Goal: Transaction & Acquisition: Purchase product/service

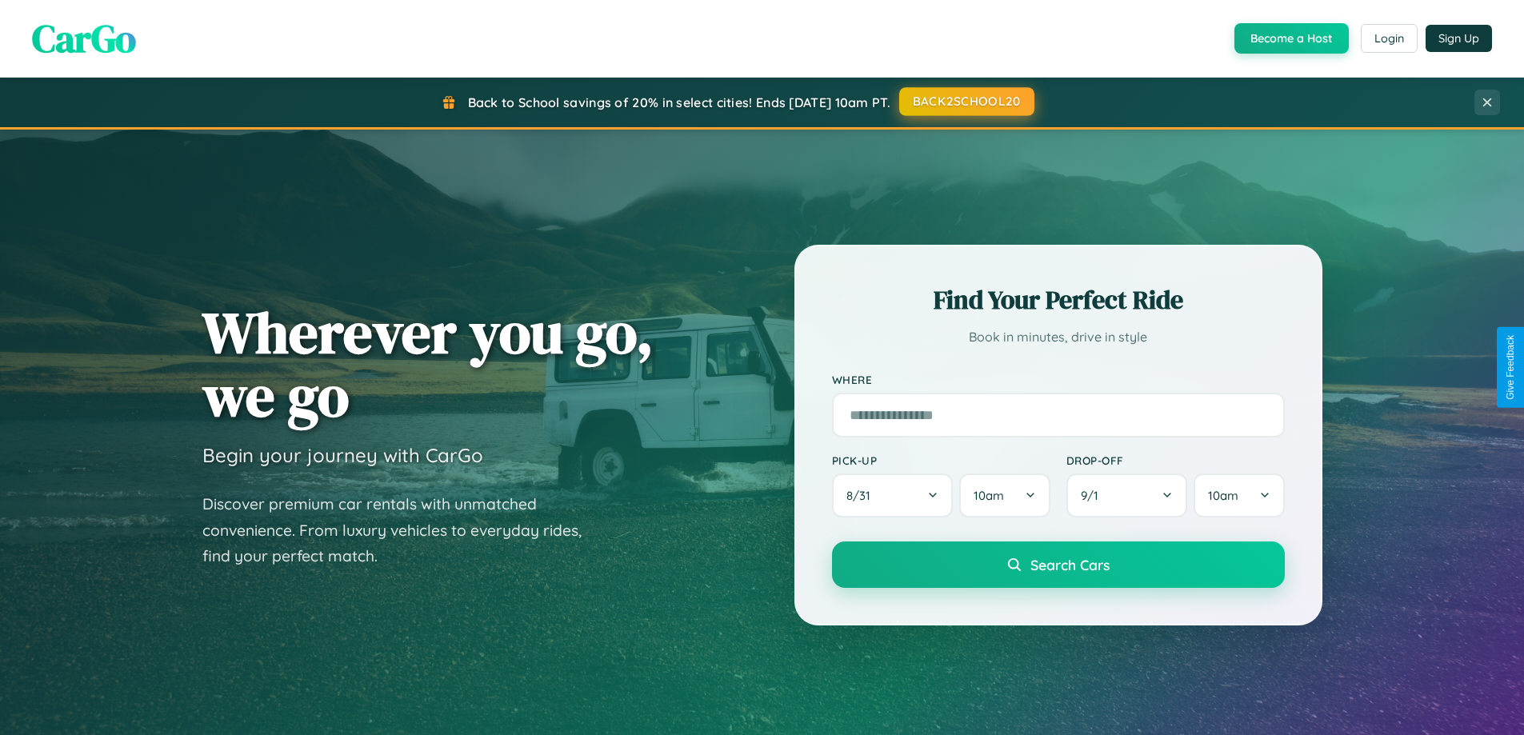
click at [966, 102] on button "BACK2SCHOOL20" at bounding box center [966, 101] width 135 height 29
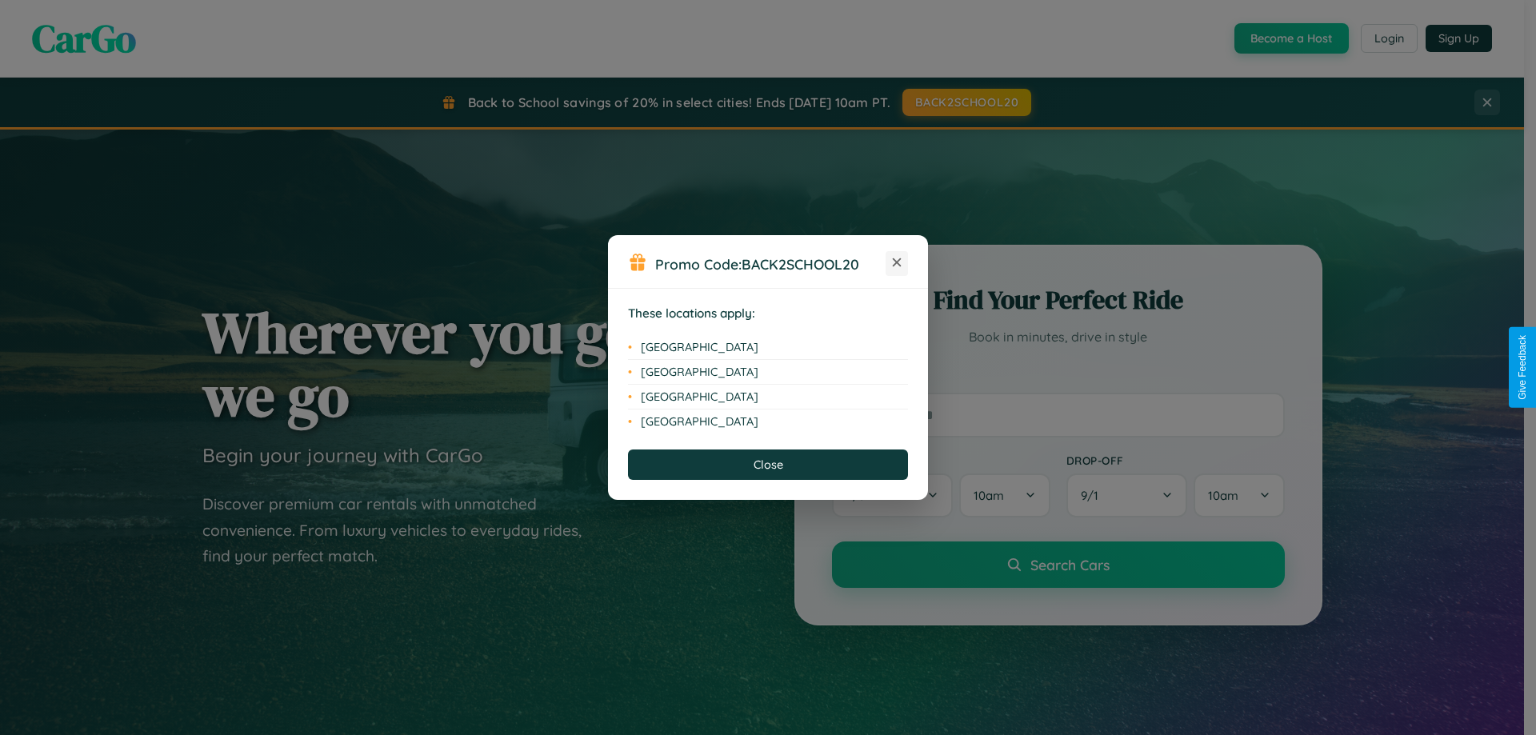
click at [897, 263] on icon at bounding box center [897, 262] width 9 height 9
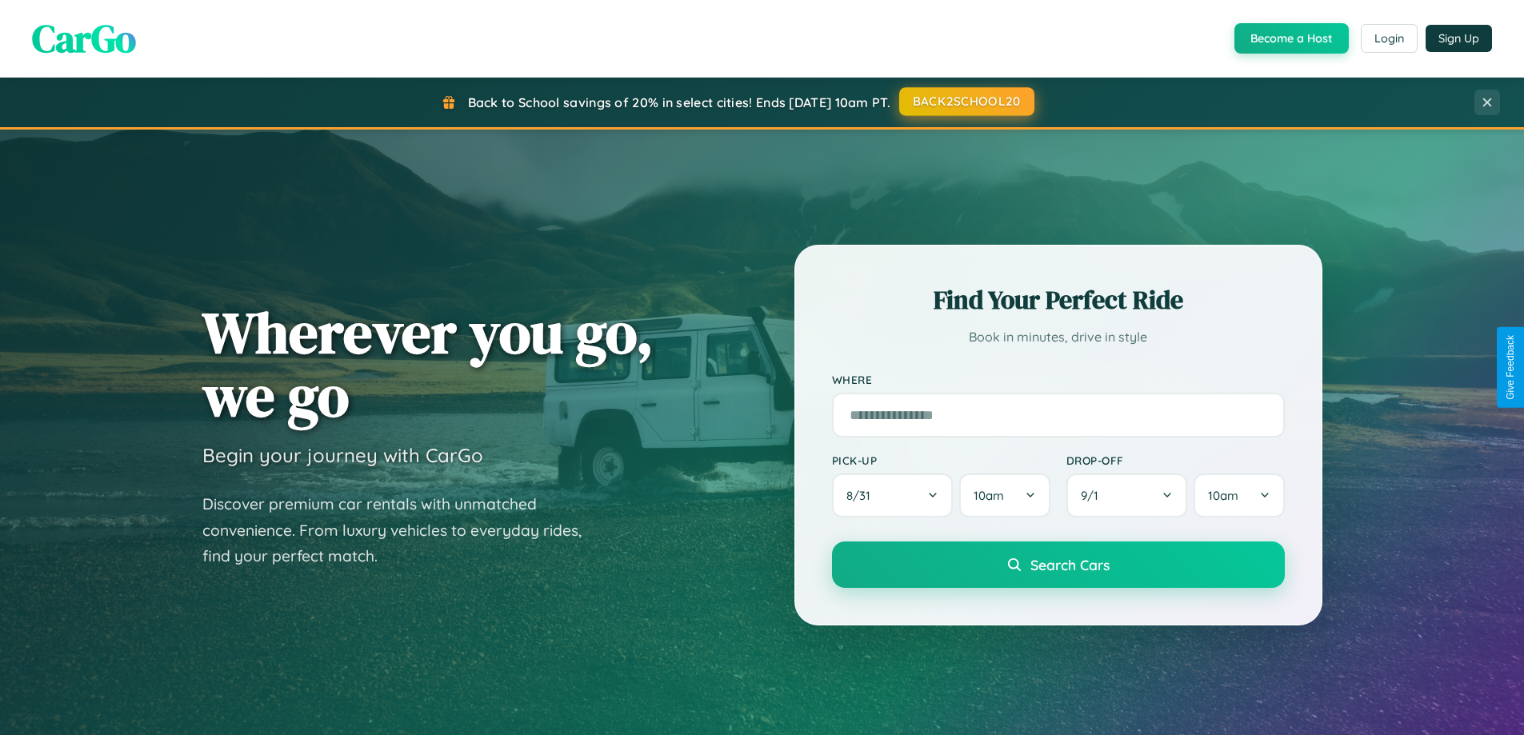
click at [966, 102] on button "BACK2SCHOOL20" at bounding box center [966, 101] width 135 height 29
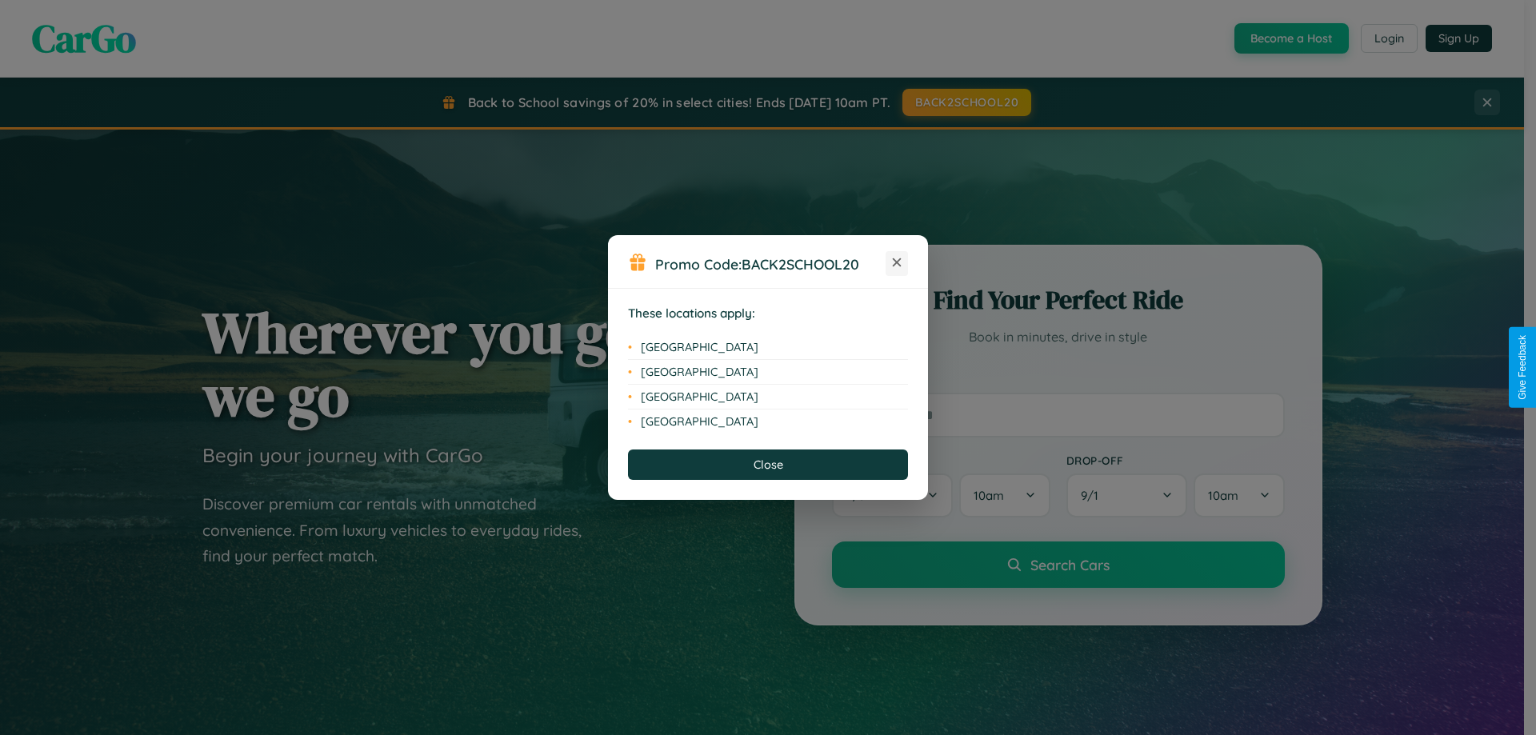
click at [897, 263] on icon at bounding box center [897, 262] width 9 height 9
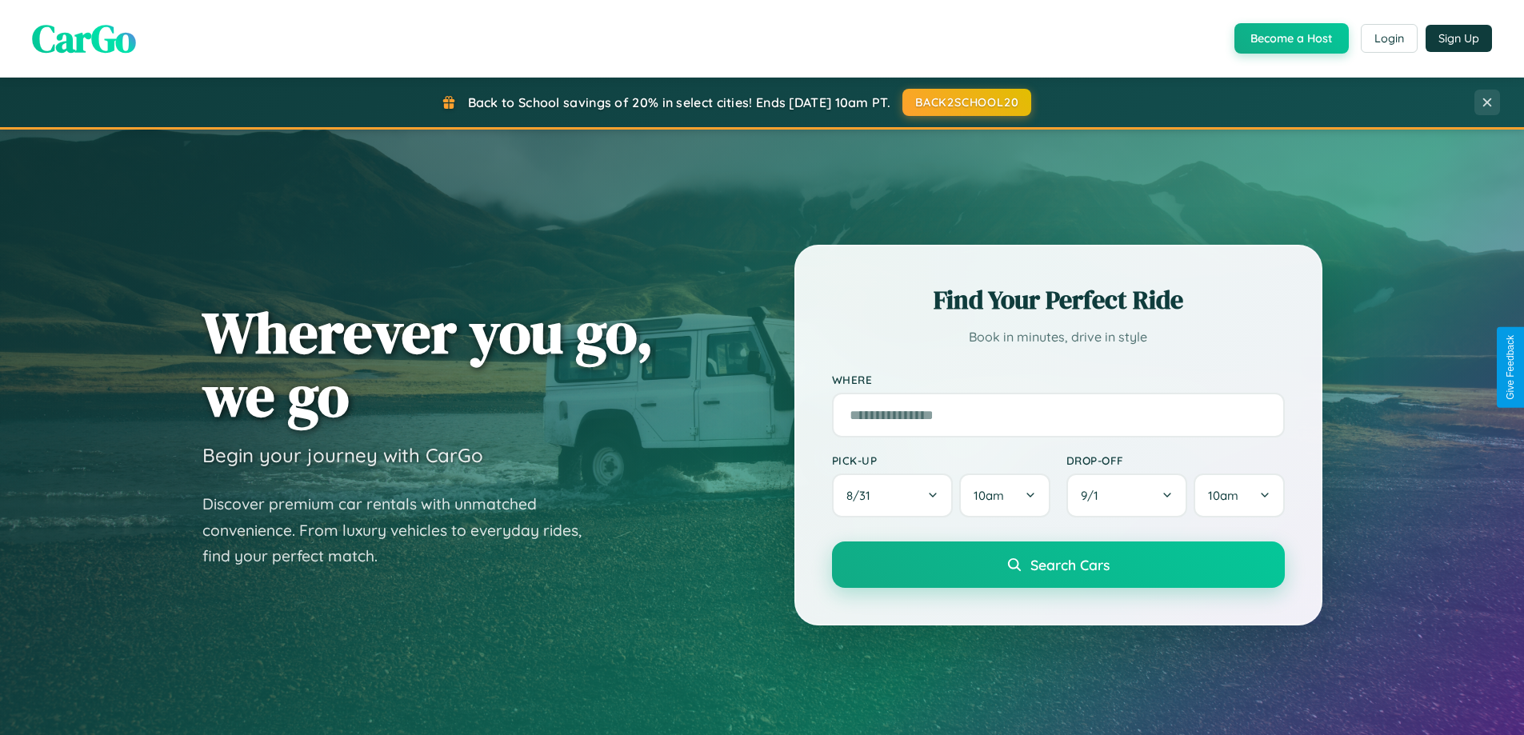
scroll to position [3078, 0]
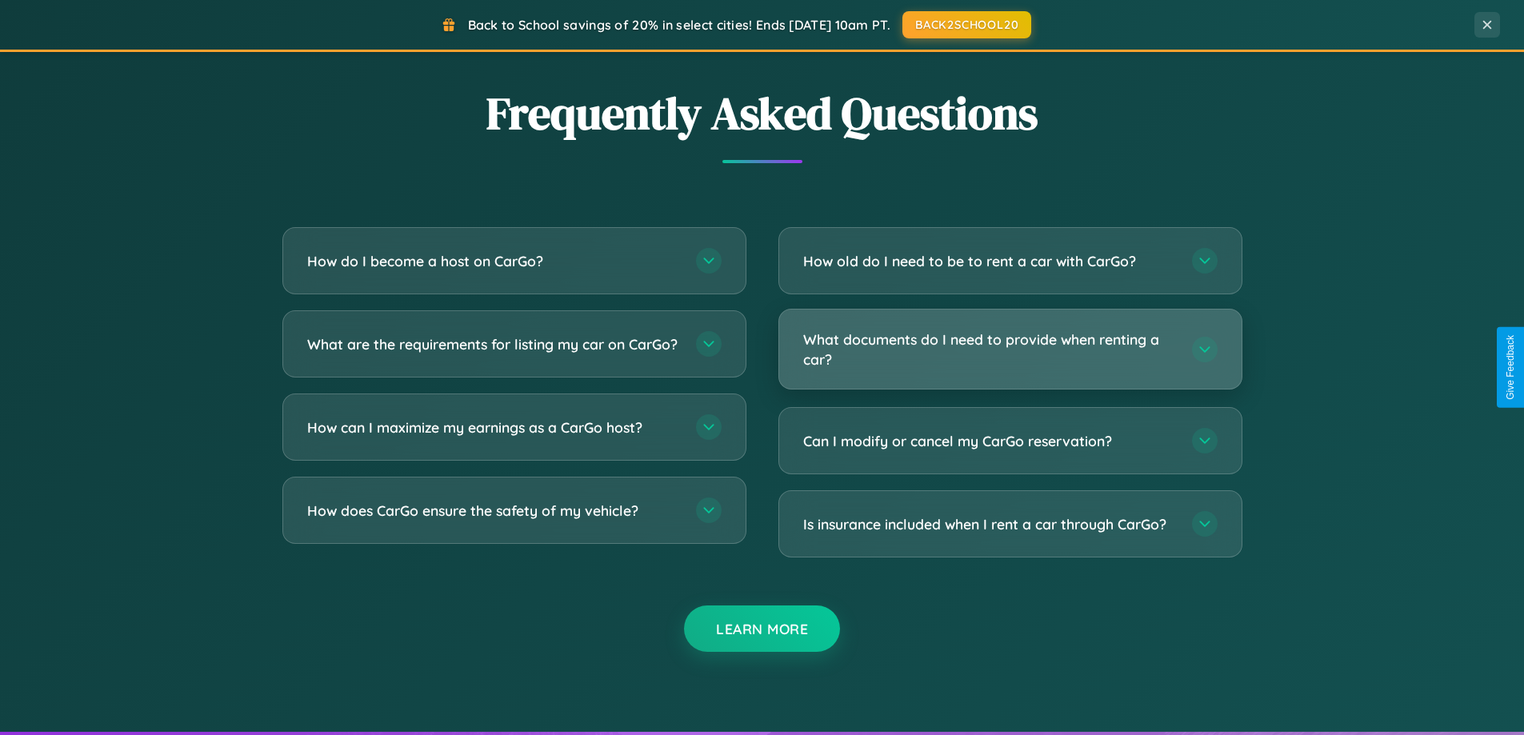
click at [1010, 349] on h3 "What documents do I need to provide when renting a car?" at bounding box center [989, 349] width 373 height 39
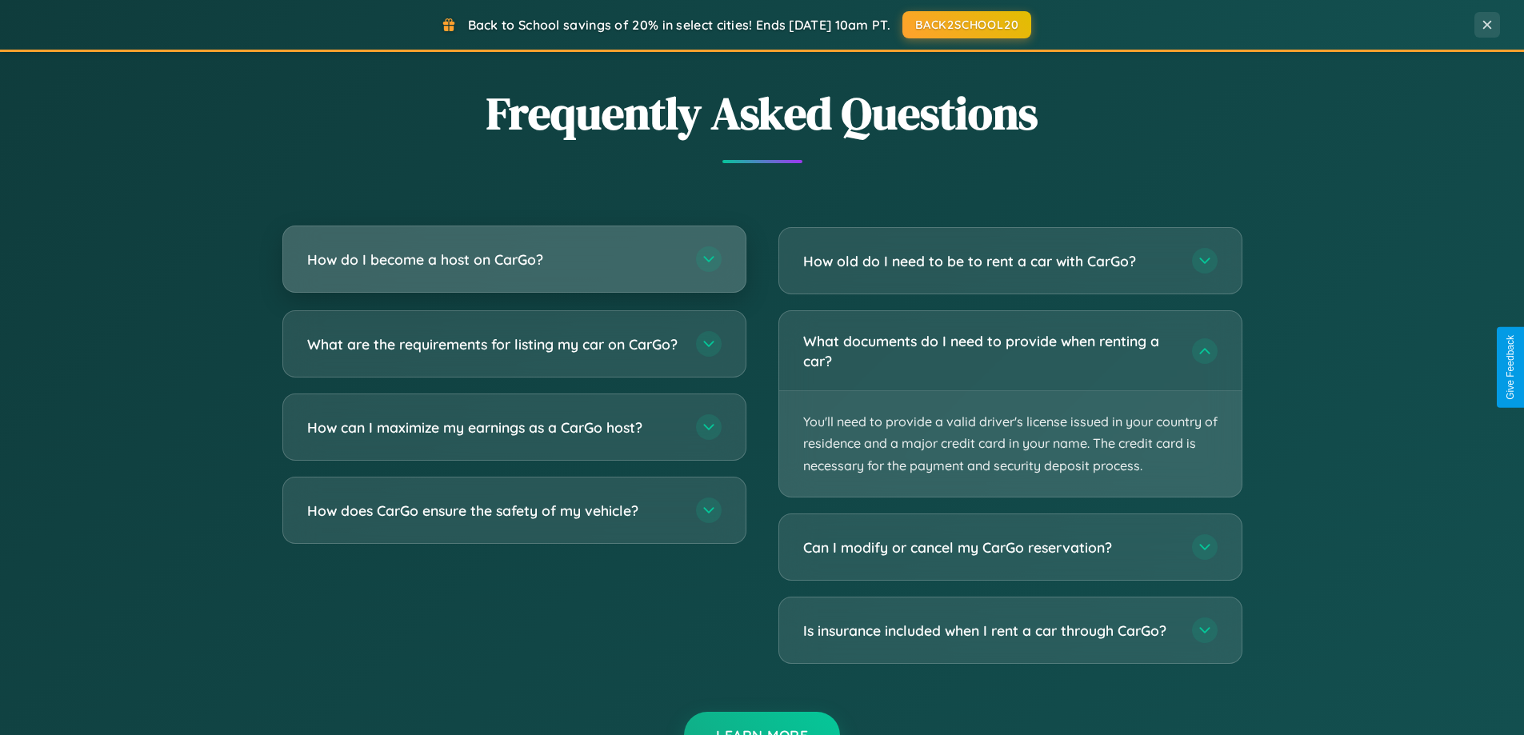
click at [514, 259] on h3 "How do I become a host on CarGo?" at bounding box center [493, 260] width 373 height 20
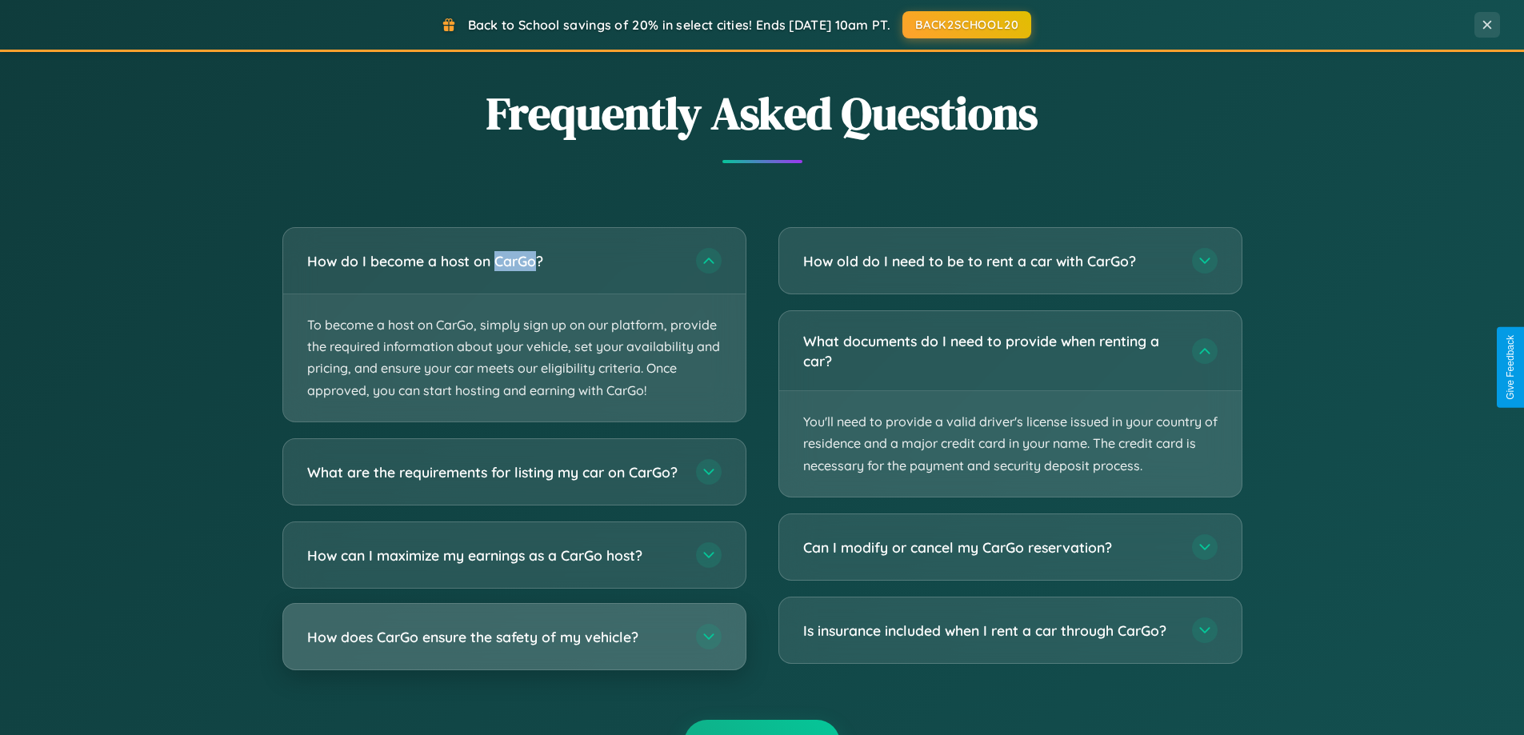
click at [514, 646] on h3 "How does CarGo ensure the safety of my vehicle?" at bounding box center [493, 636] width 373 height 20
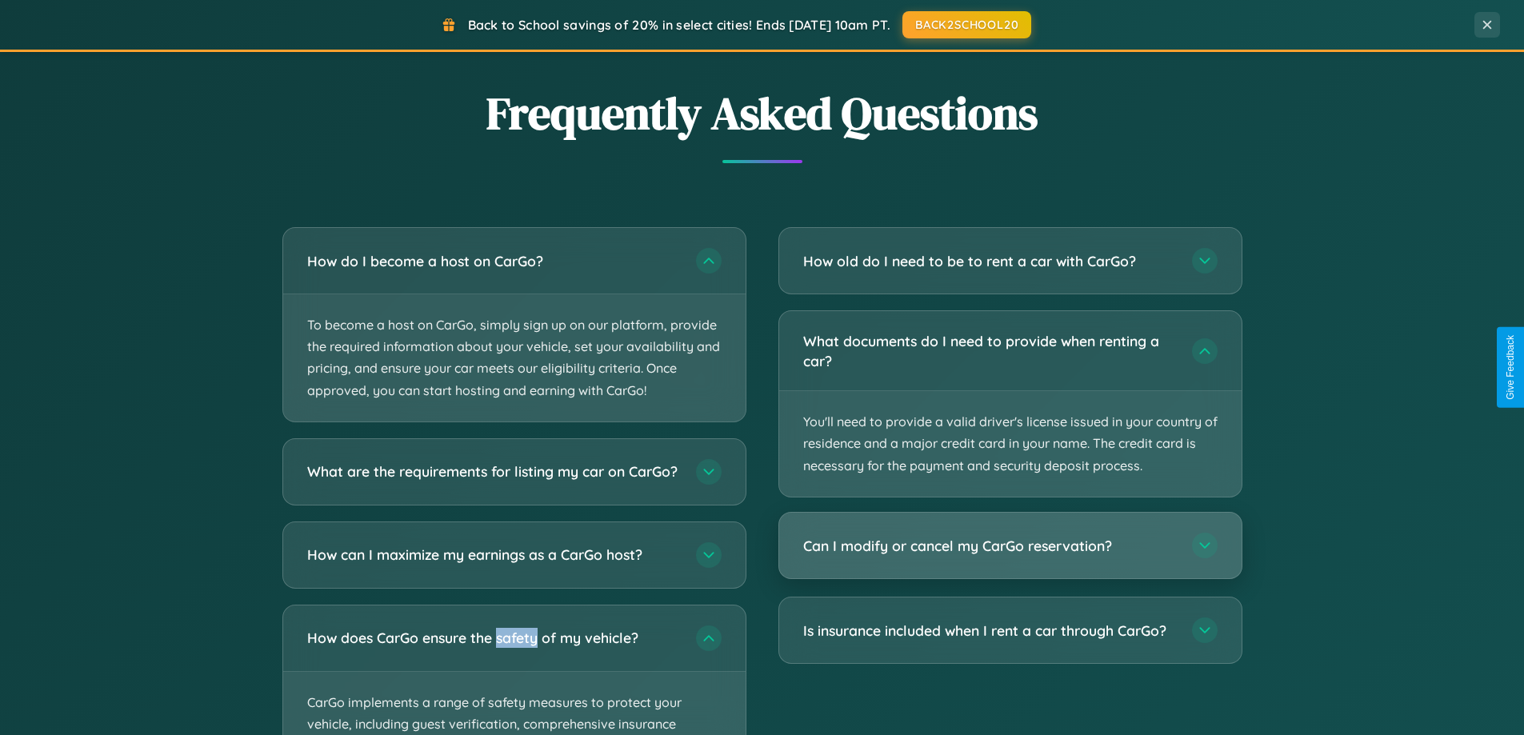
click at [1010, 546] on h3 "Can I modify or cancel my CarGo reservation?" at bounding box center [989, 546] width 373 height 20
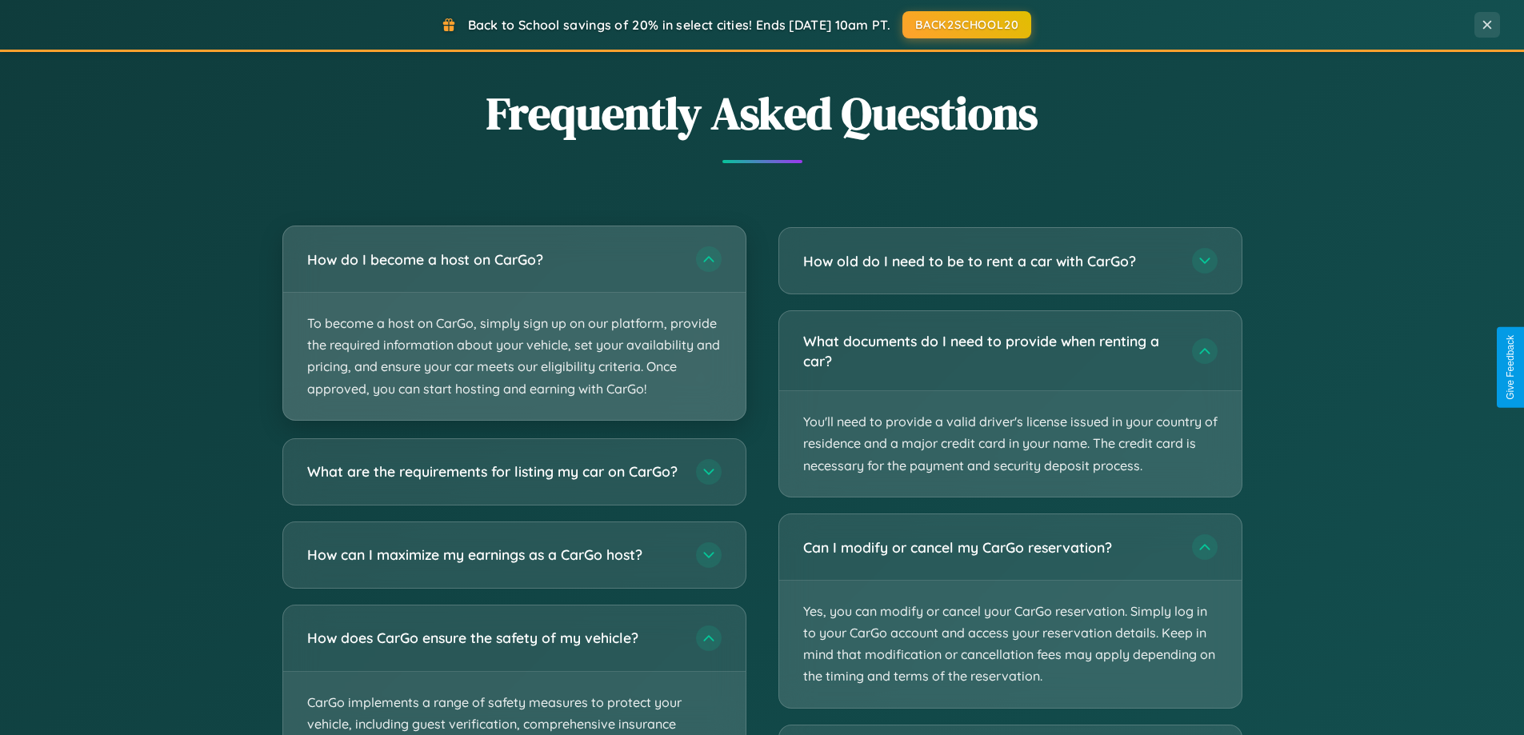
click at [514, 324] on p "To become a host on CarGo, simply sign up on our platform, provide the required…" at bounding box center [514, 356] width 462 height 127
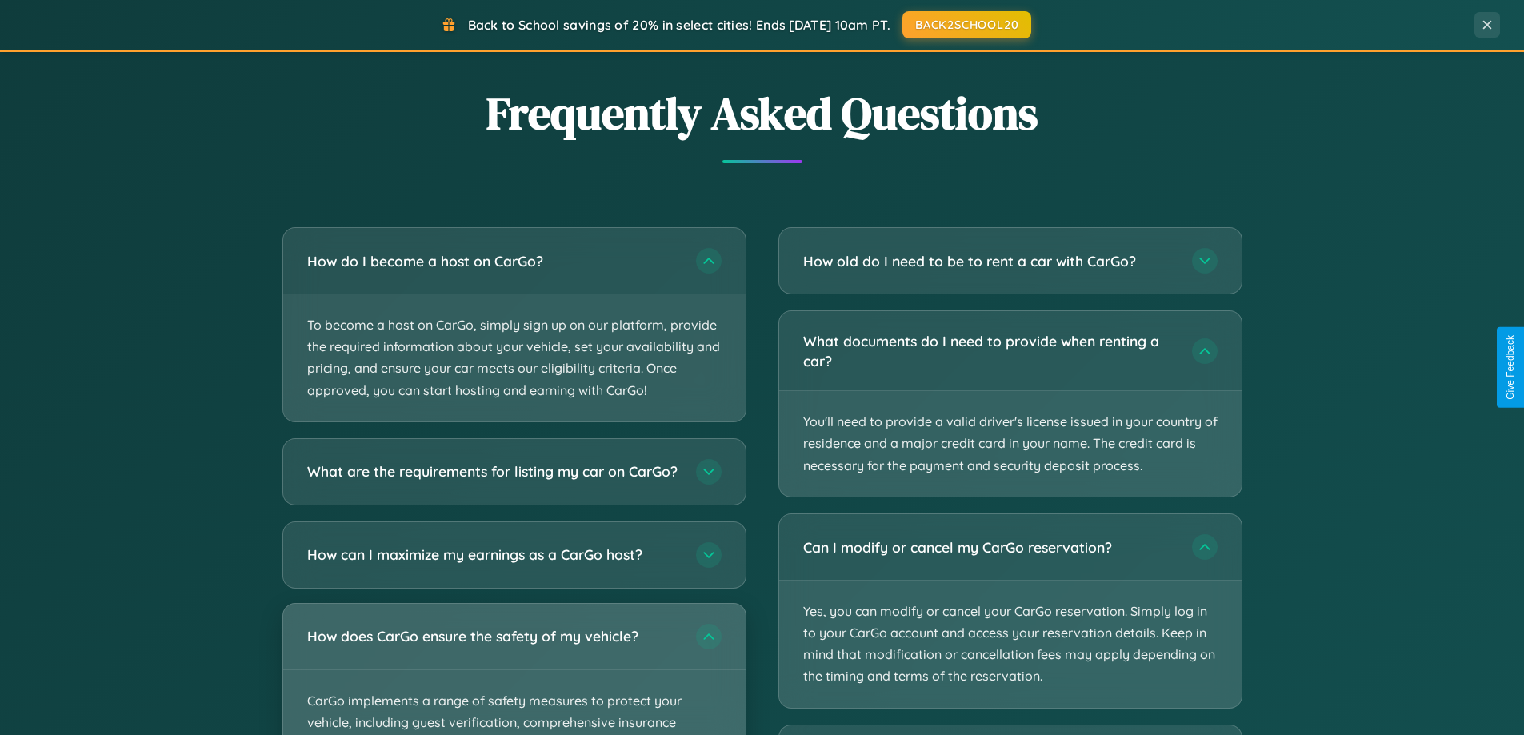
click at [514, 670] on div "How does CarGo ensure the safety of my vehicle?" at bounding box center [514, 637] width 462 height 66
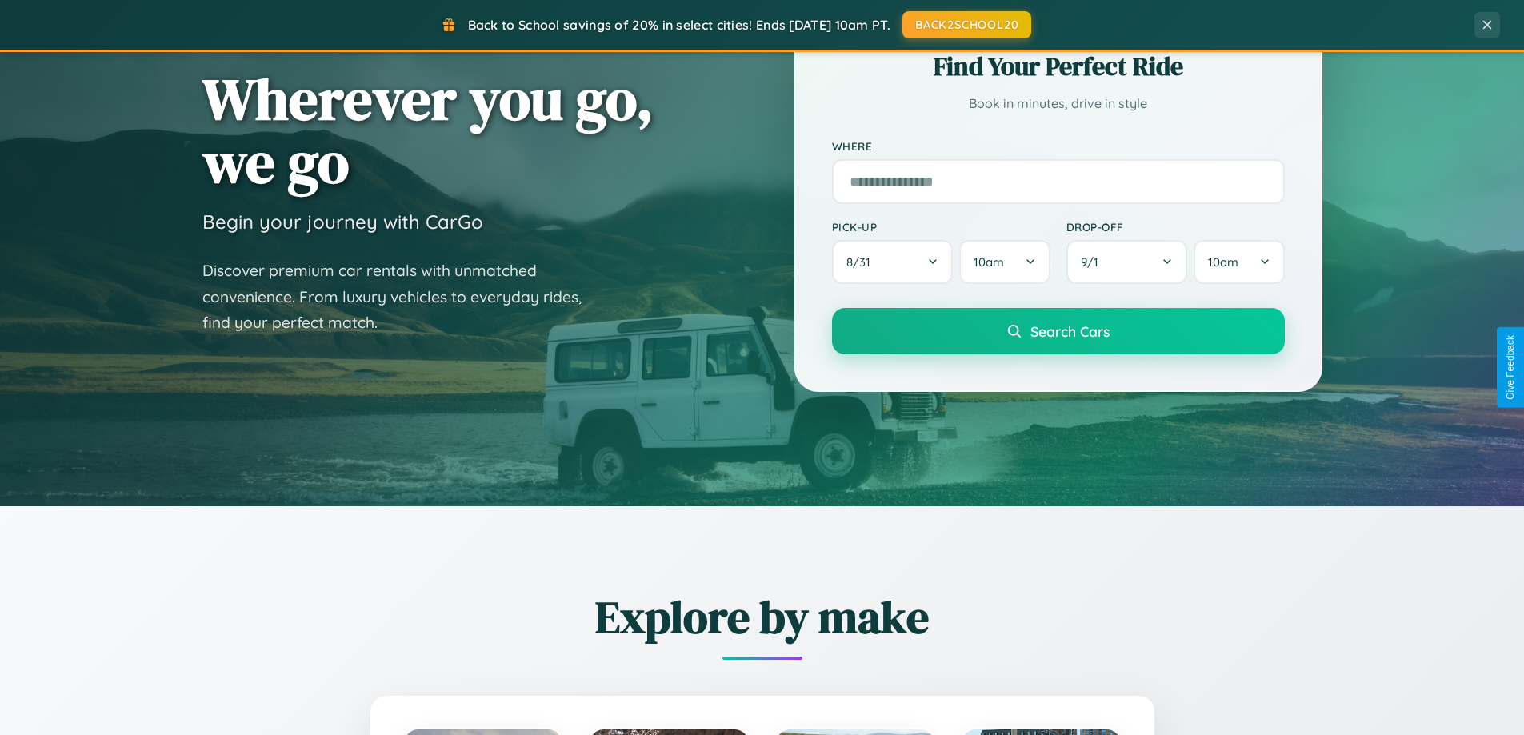
scroll to position [0, 0]
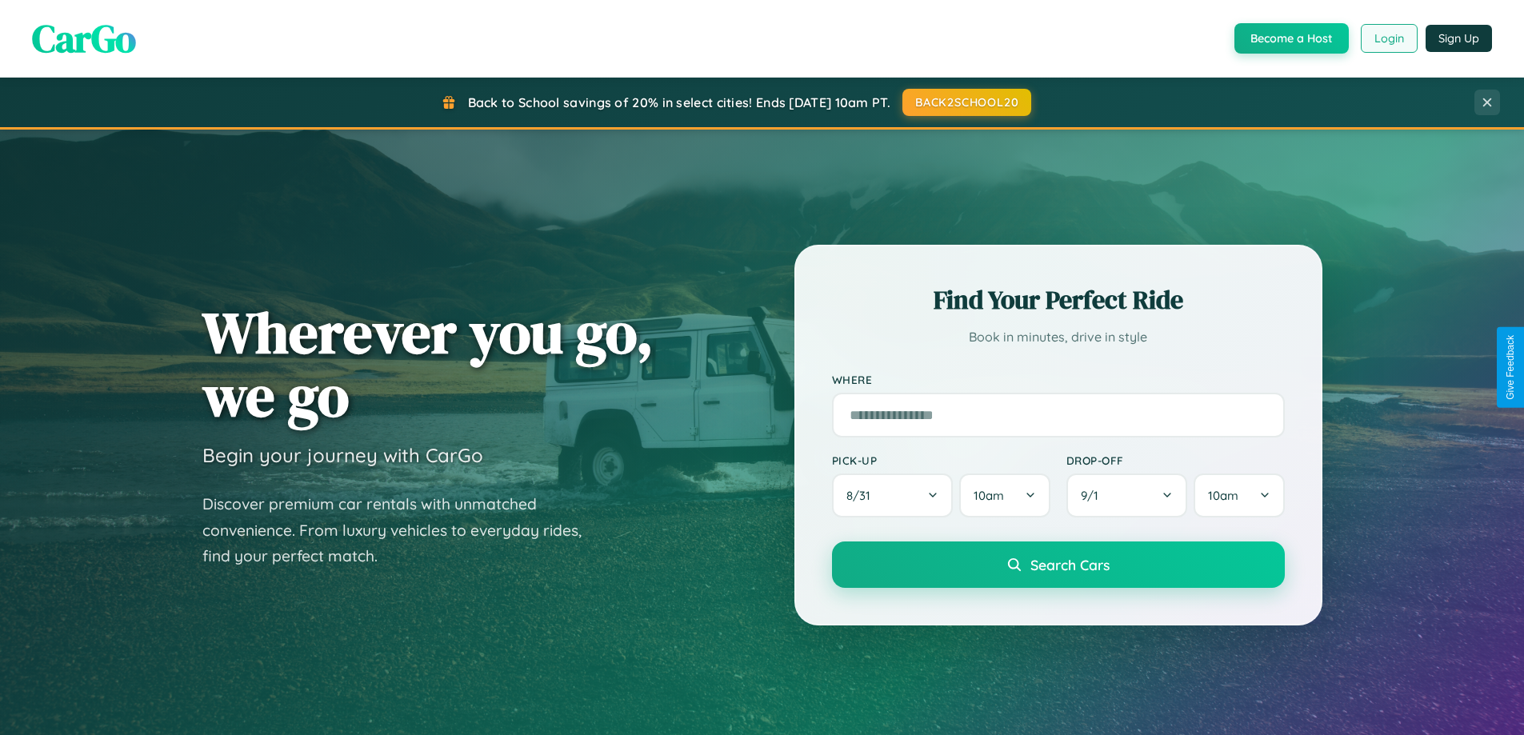
click at [1388, 38] on button "Login" at bounding box center [1389, 38] width 57 height 29
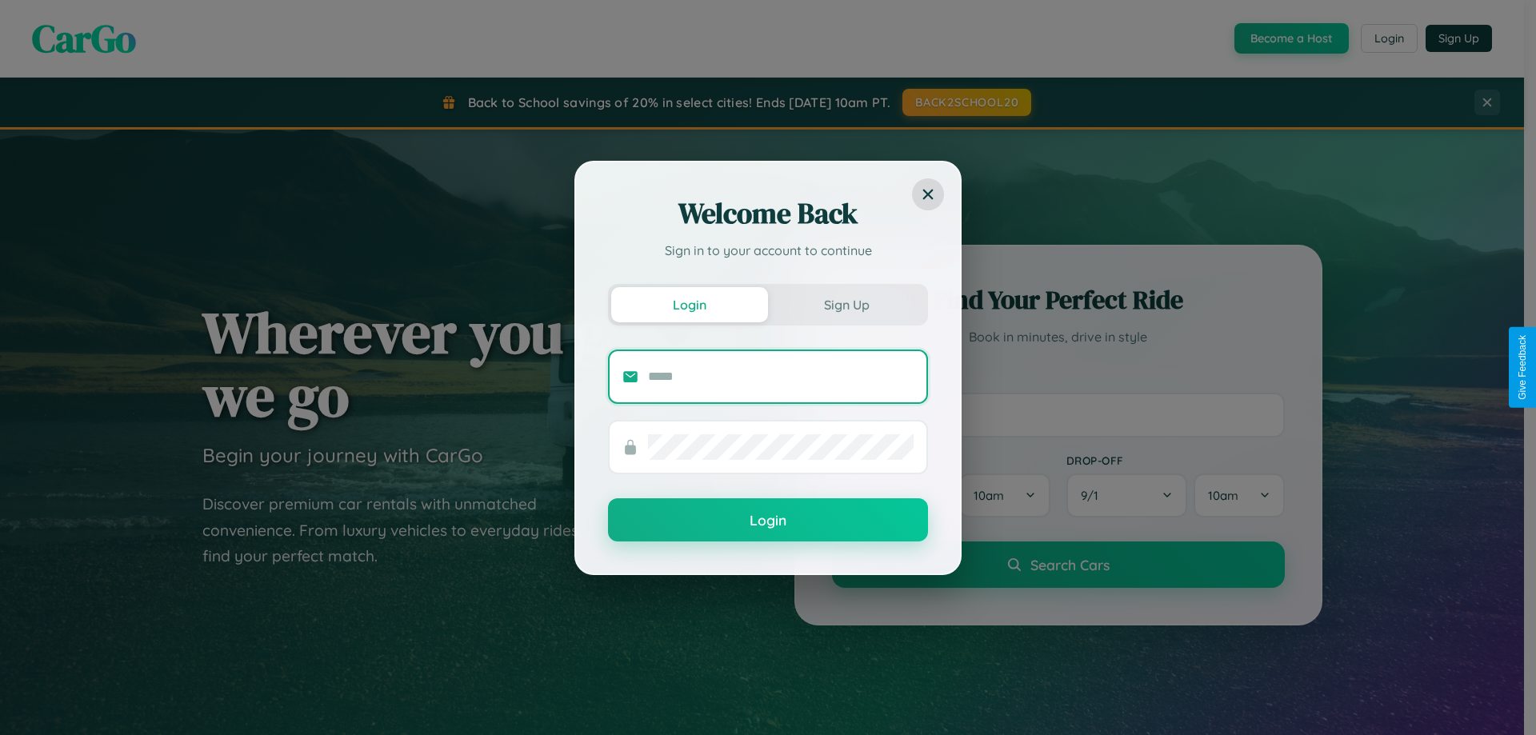
click at [781, 376] on input "text" at bounding box center [781, 377] width 266 height 26
type input "**********"
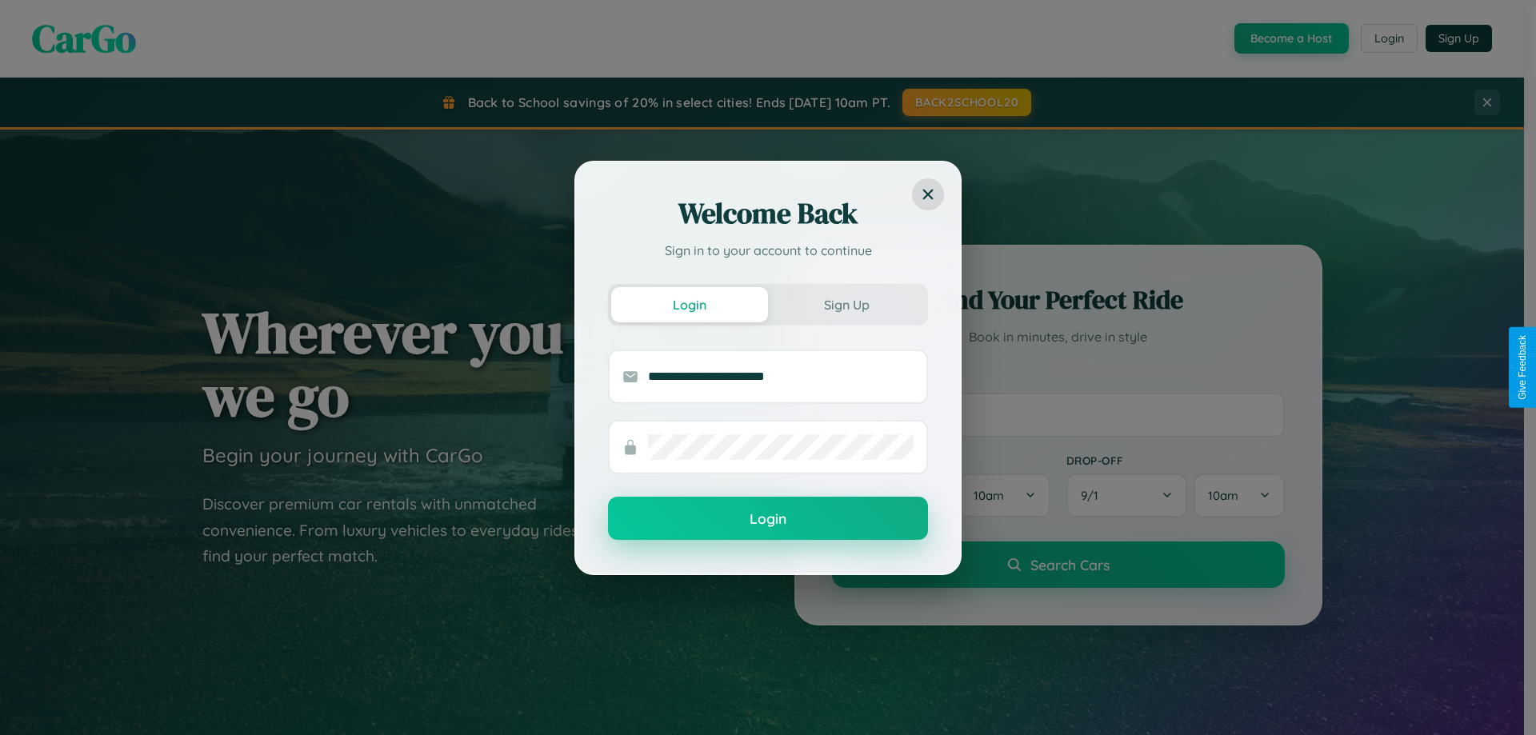
click at [768, 519] on button "Login" at bounding box center [768, 518] width 320 height 43
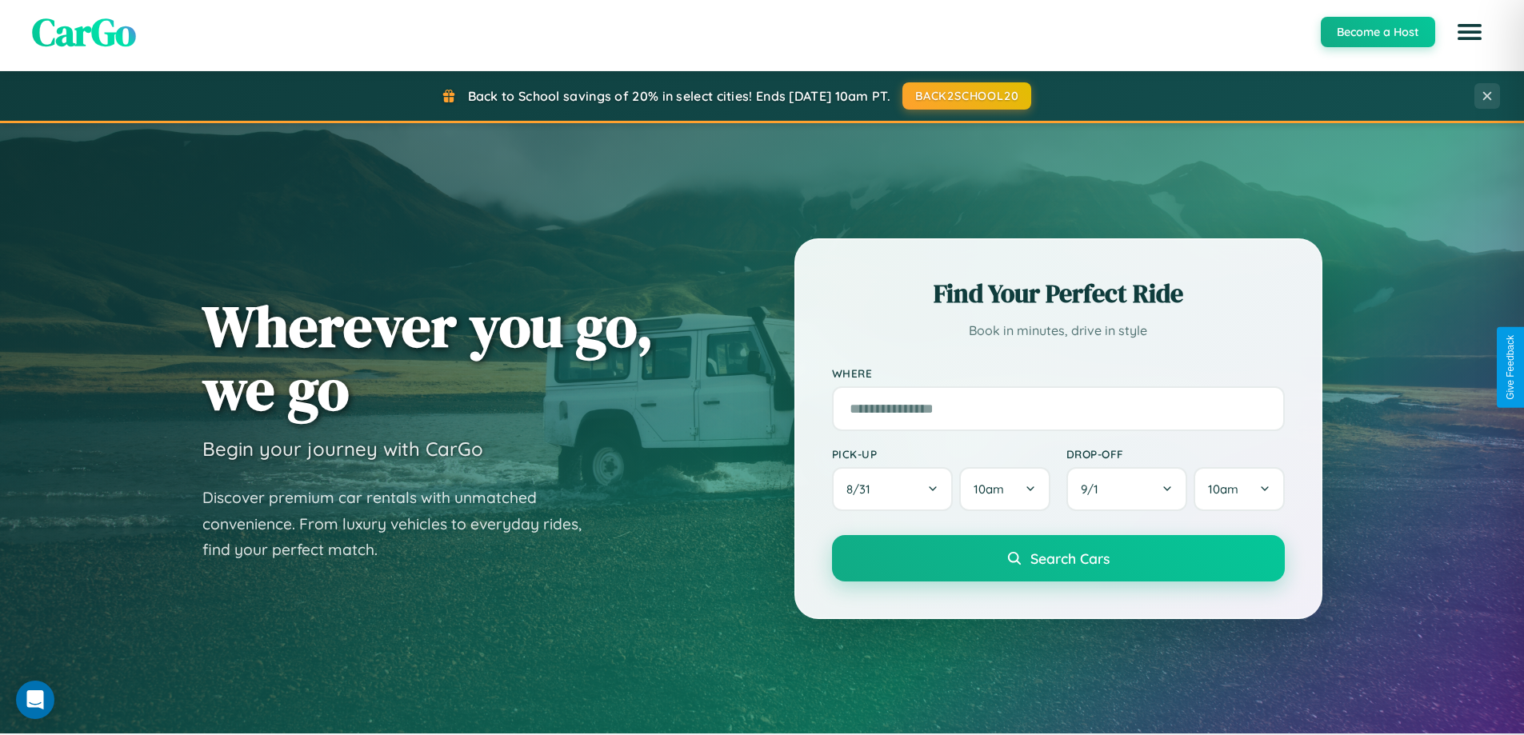
scroll to position [47, 0]
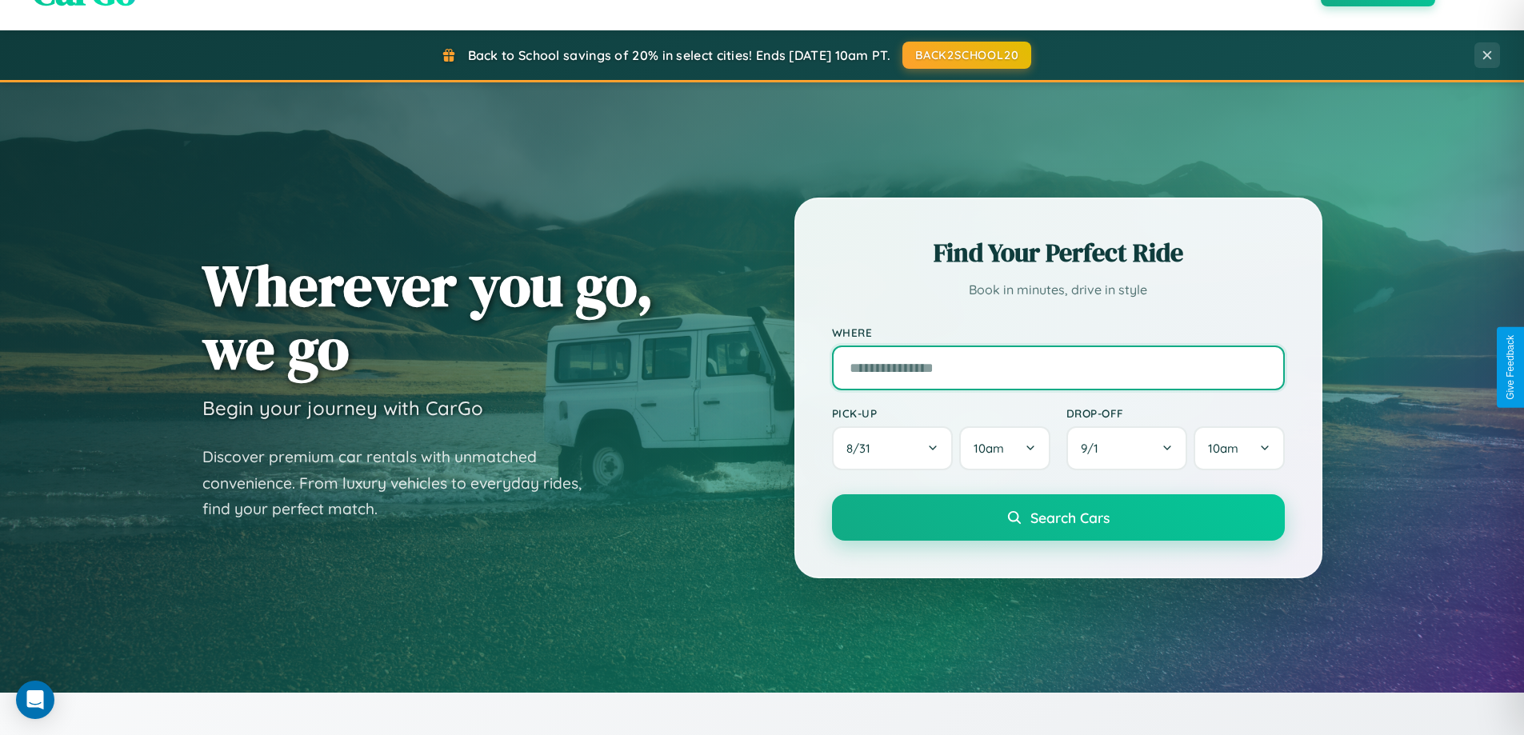
click at [1058, 367] on input "text" at bounding box center [1058, 368] width 453 height 45
type input "******"
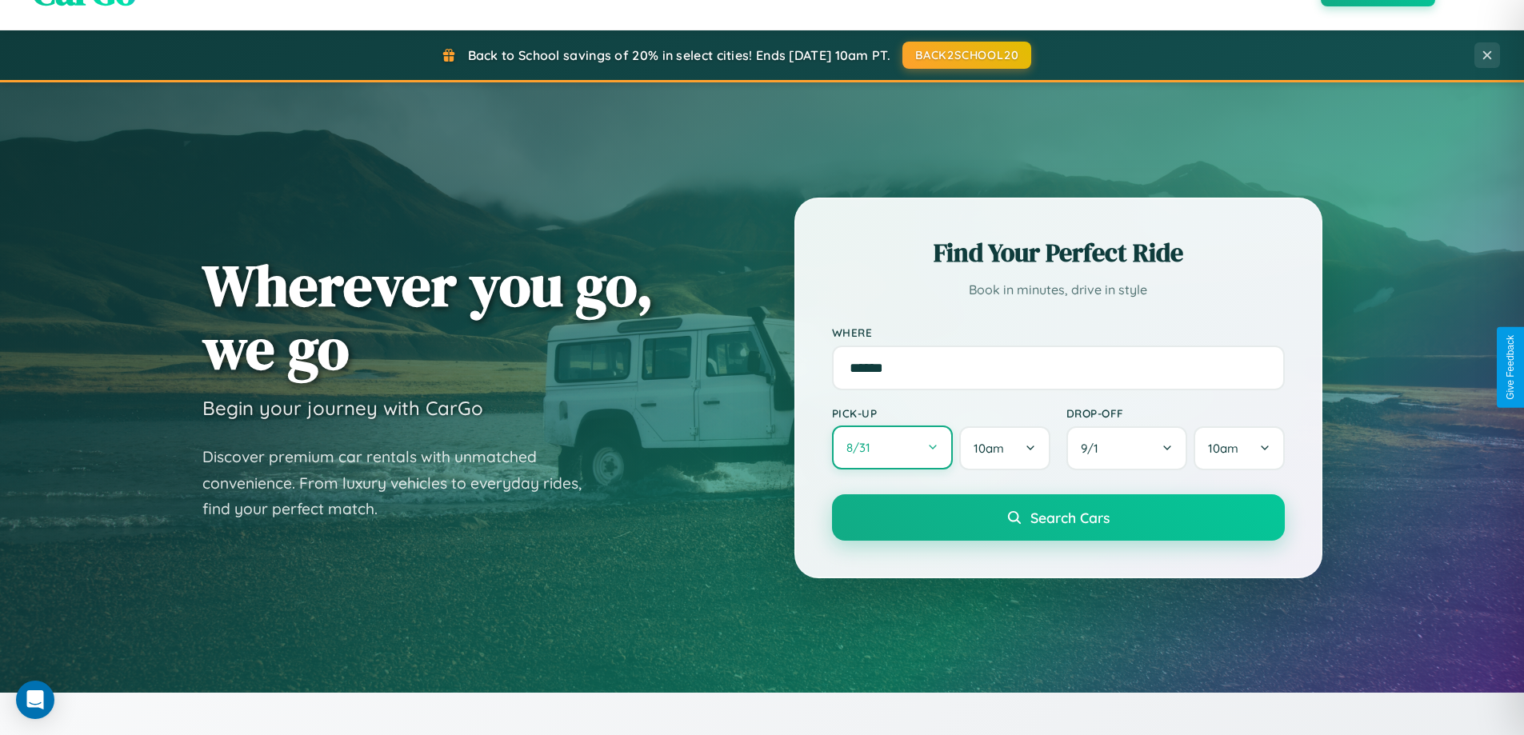
click at [892, 448] on button "8 / 31" at bounding box center [893, 448] width 122 height 44
select select "*"
select select "****"
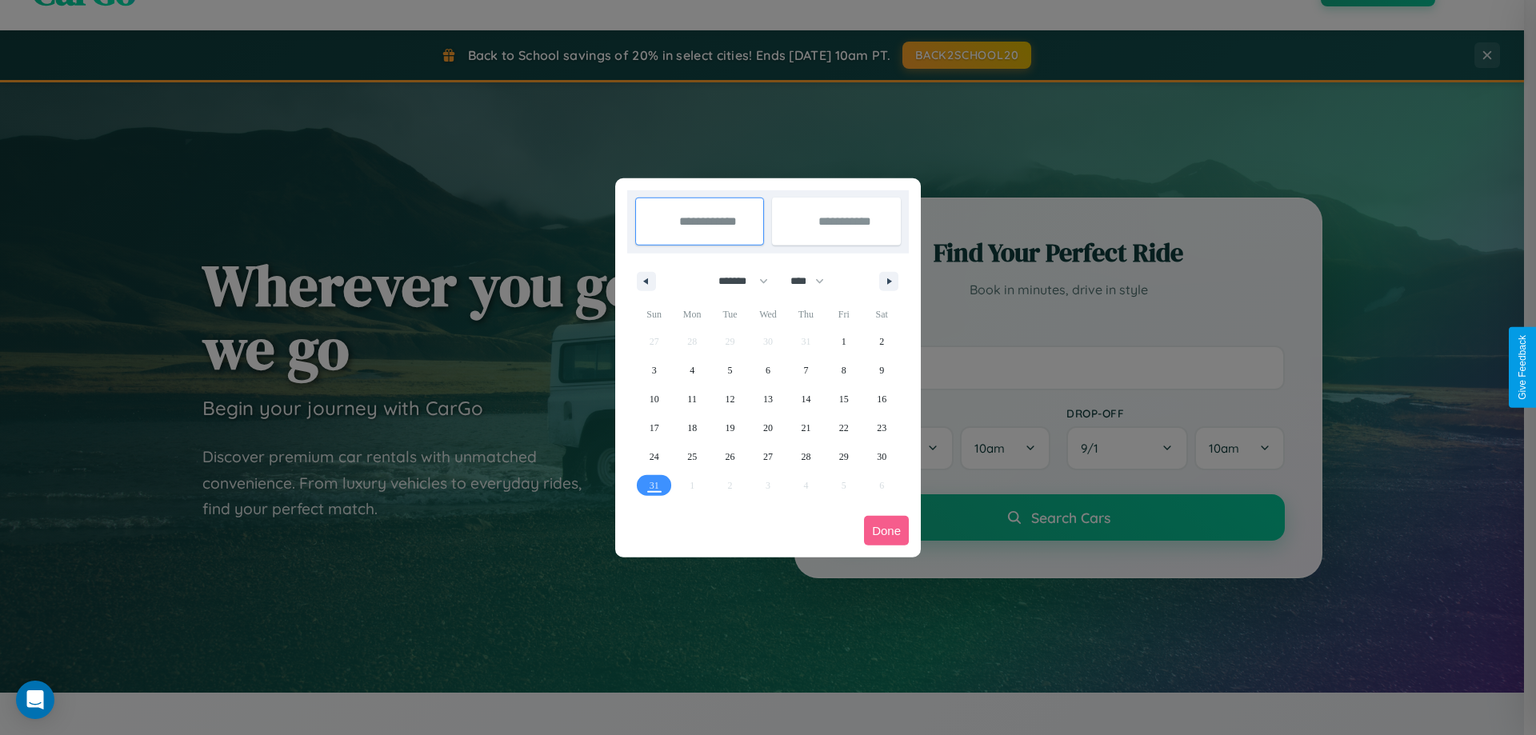
click at [736, 281] on select "******* ******** ***** ***** *** **** **** ****** ********* ******* ******** **…" at bounding box center [740, 281] width 68 height 26
select select "*"
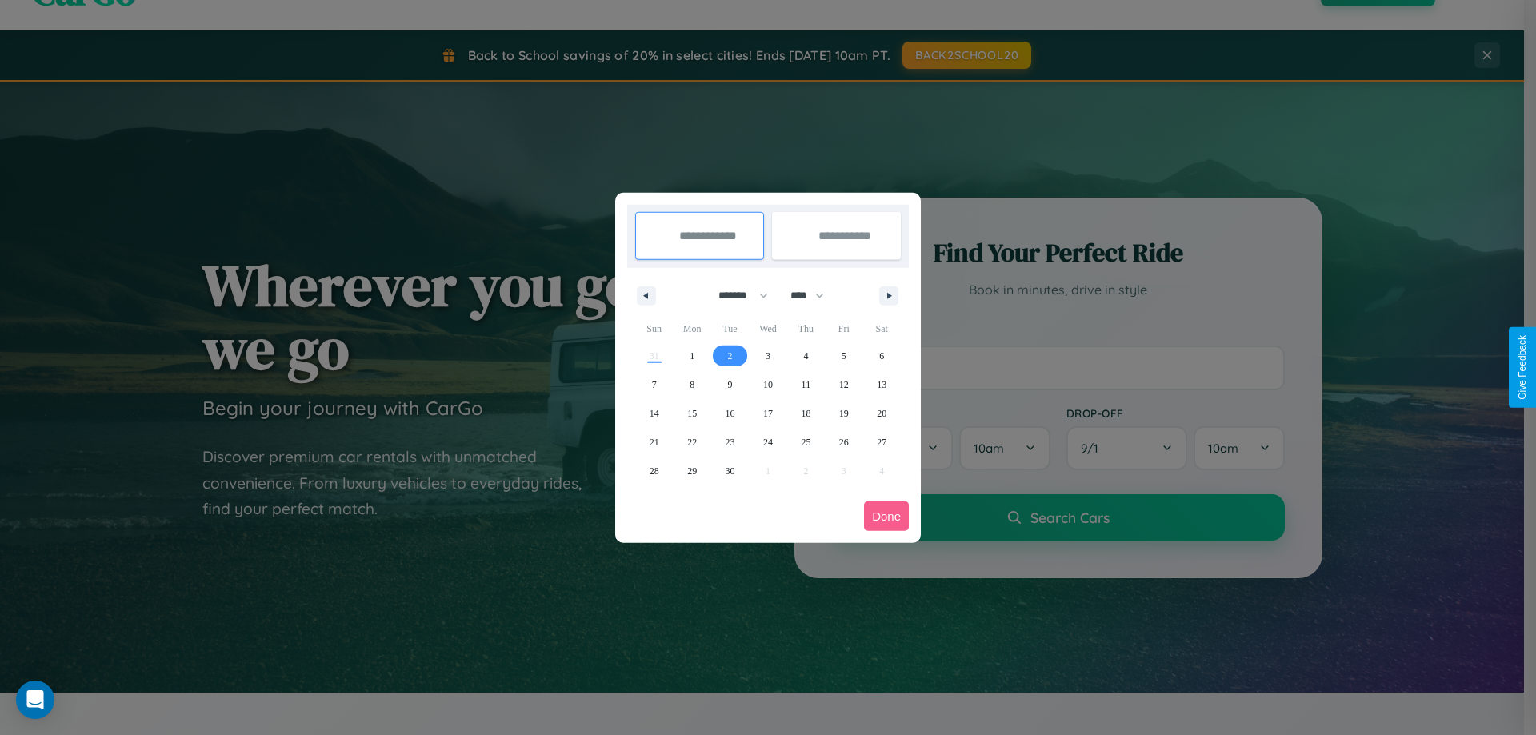
click at [730, 355] on span "2" at bounding box center [730, 356] width 5 height 29
type input "**********"
click at [843, 384] on span "12" at bounding box center [844, 384] width 10 height 29
type input "**********"
click at [886, 516] on button "Done" at bounding box center [886, 517] width 45 height 30
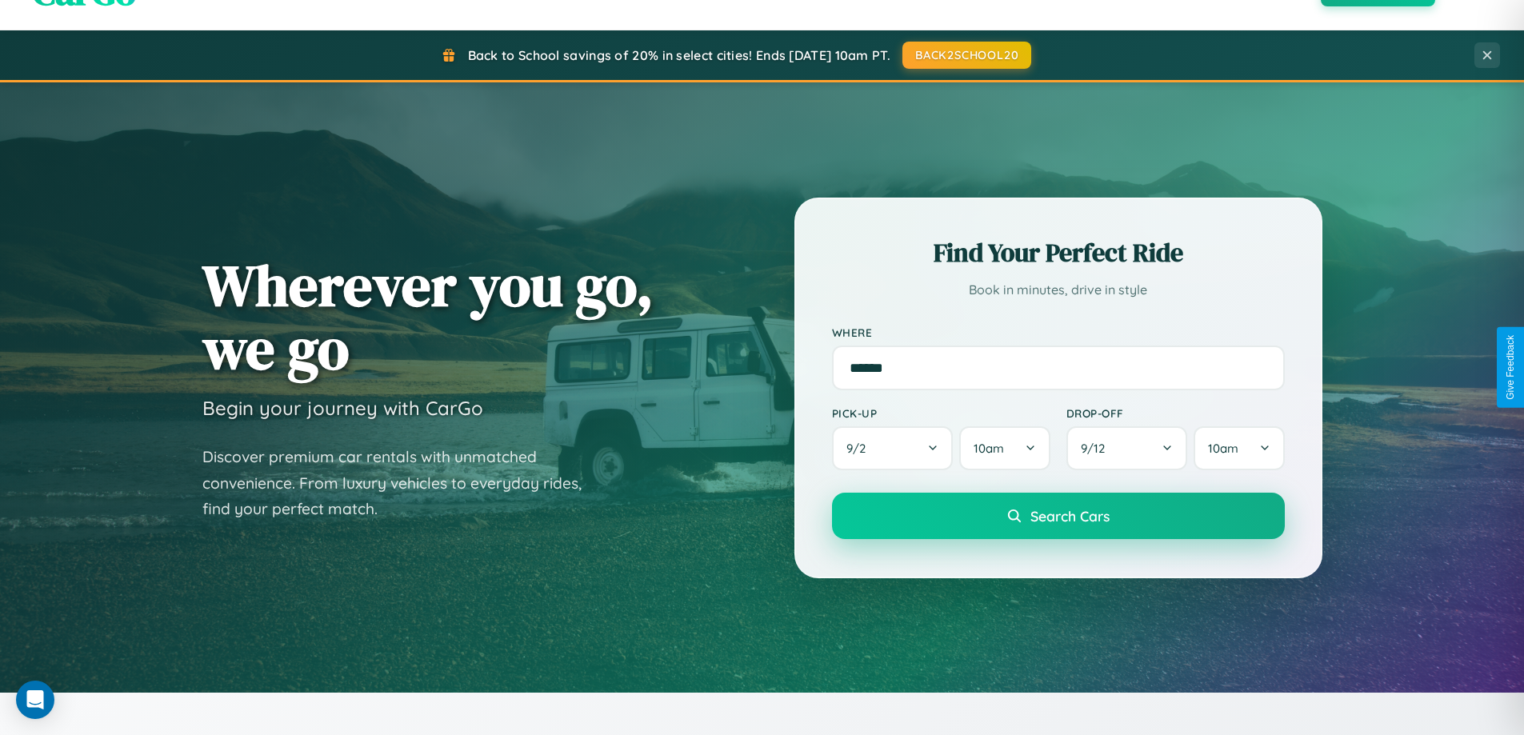
click at [1058, 516] on span "Search Cars" at bounding box center [1069, 516] width 79 height 18
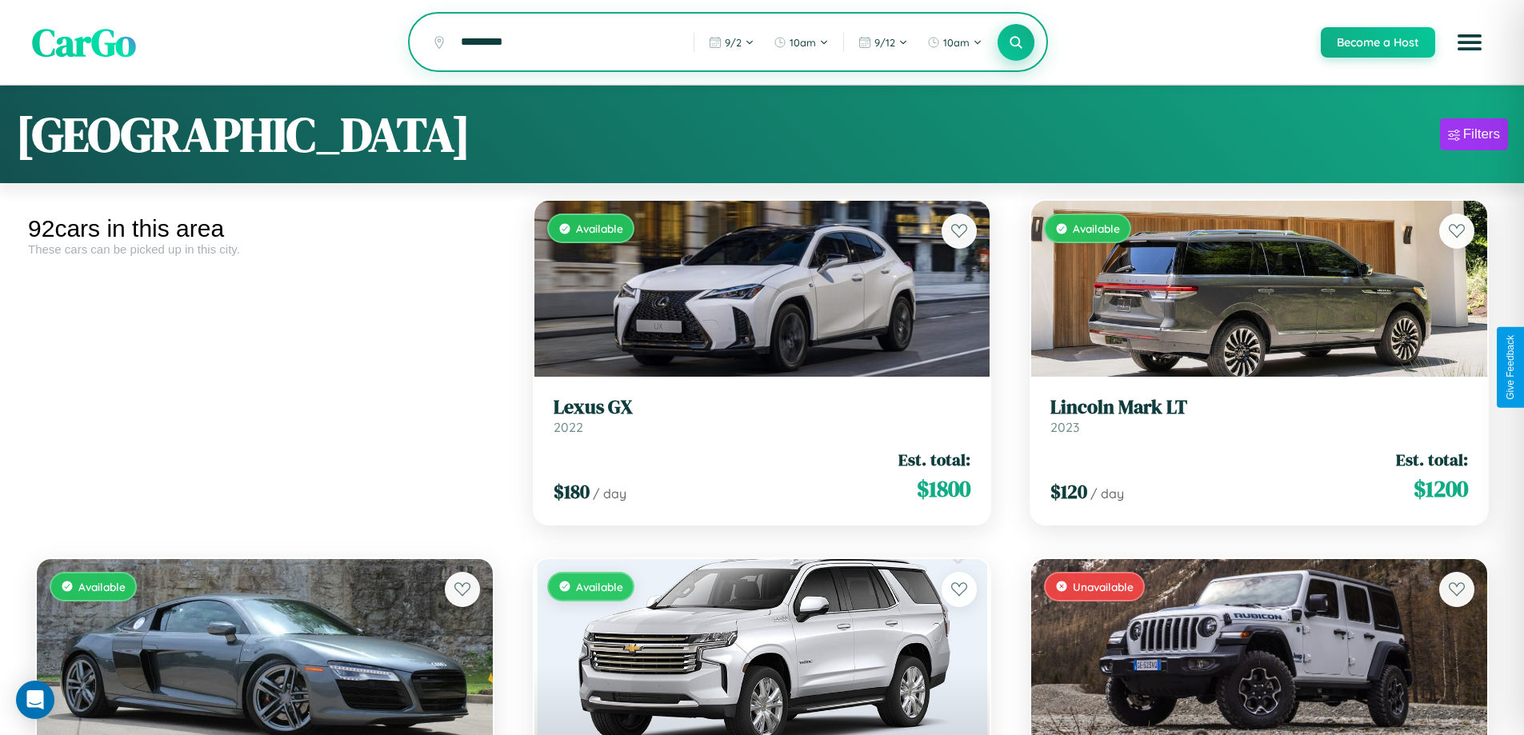
click at [1015, 43] on icon at bounding box center [1016, 41] width 15 height 15
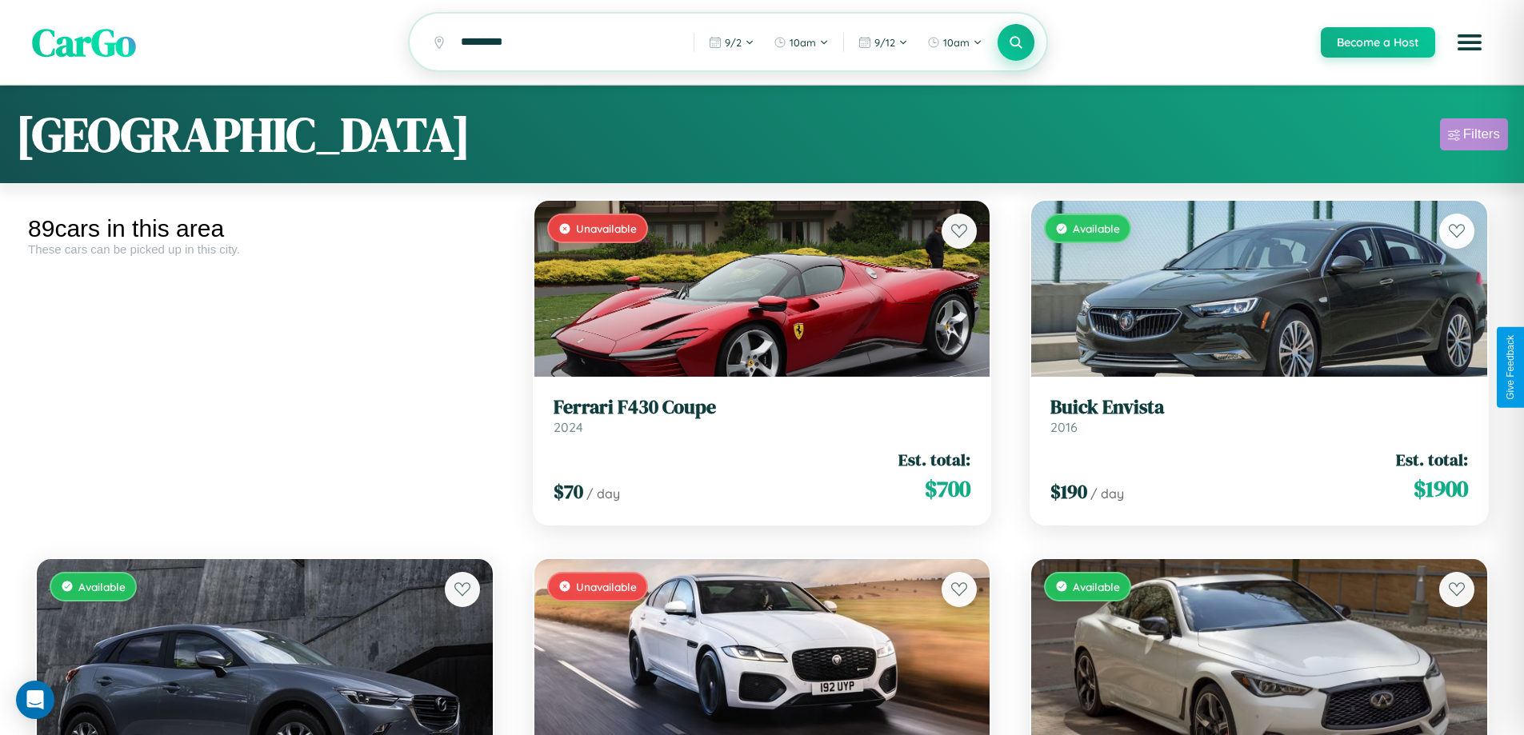
click at [1474, 137] on div "Filters" at bounding box center [1481, 134] width 37 height 16
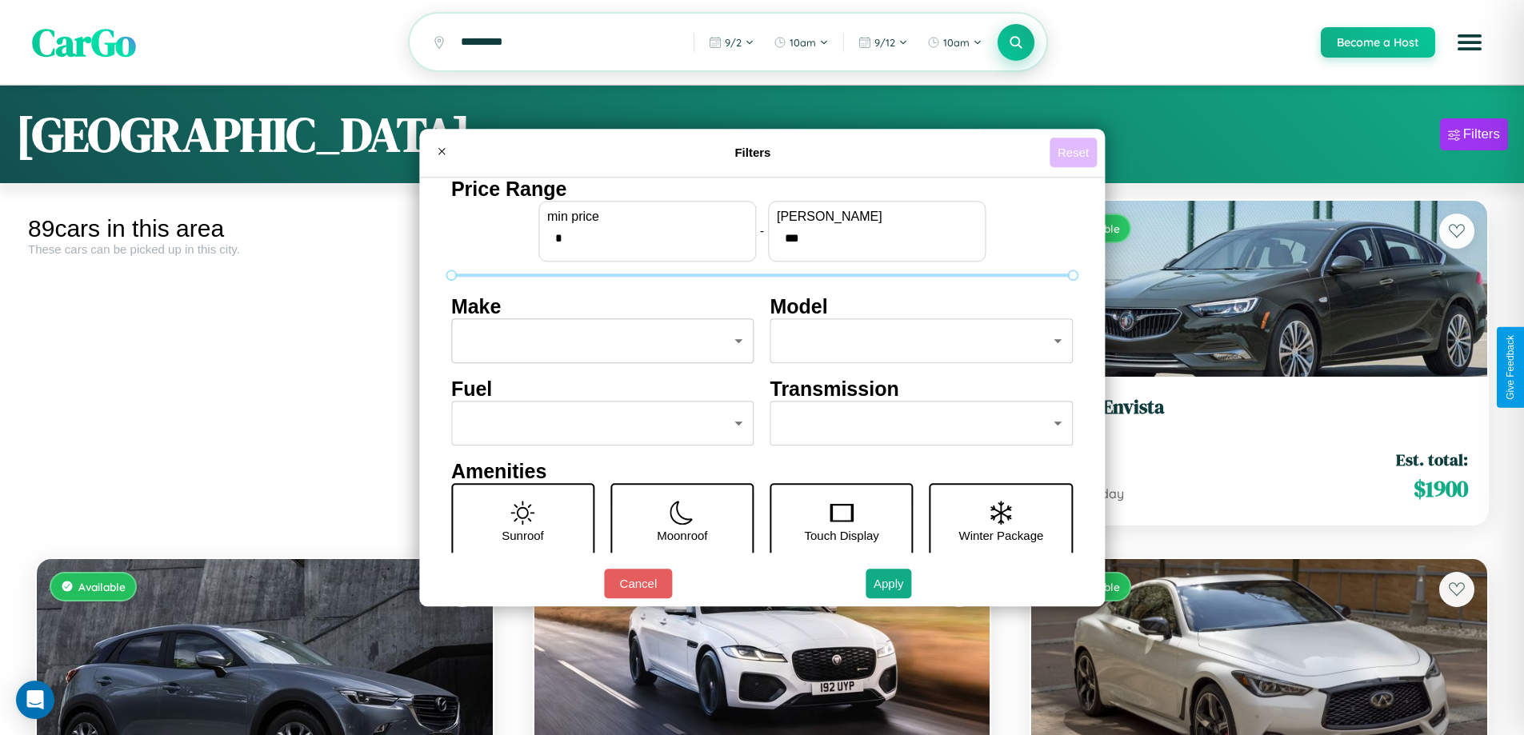
click at [1075, 152] on button "Reset" at bounding box center [1073, 153] width 47 height 30
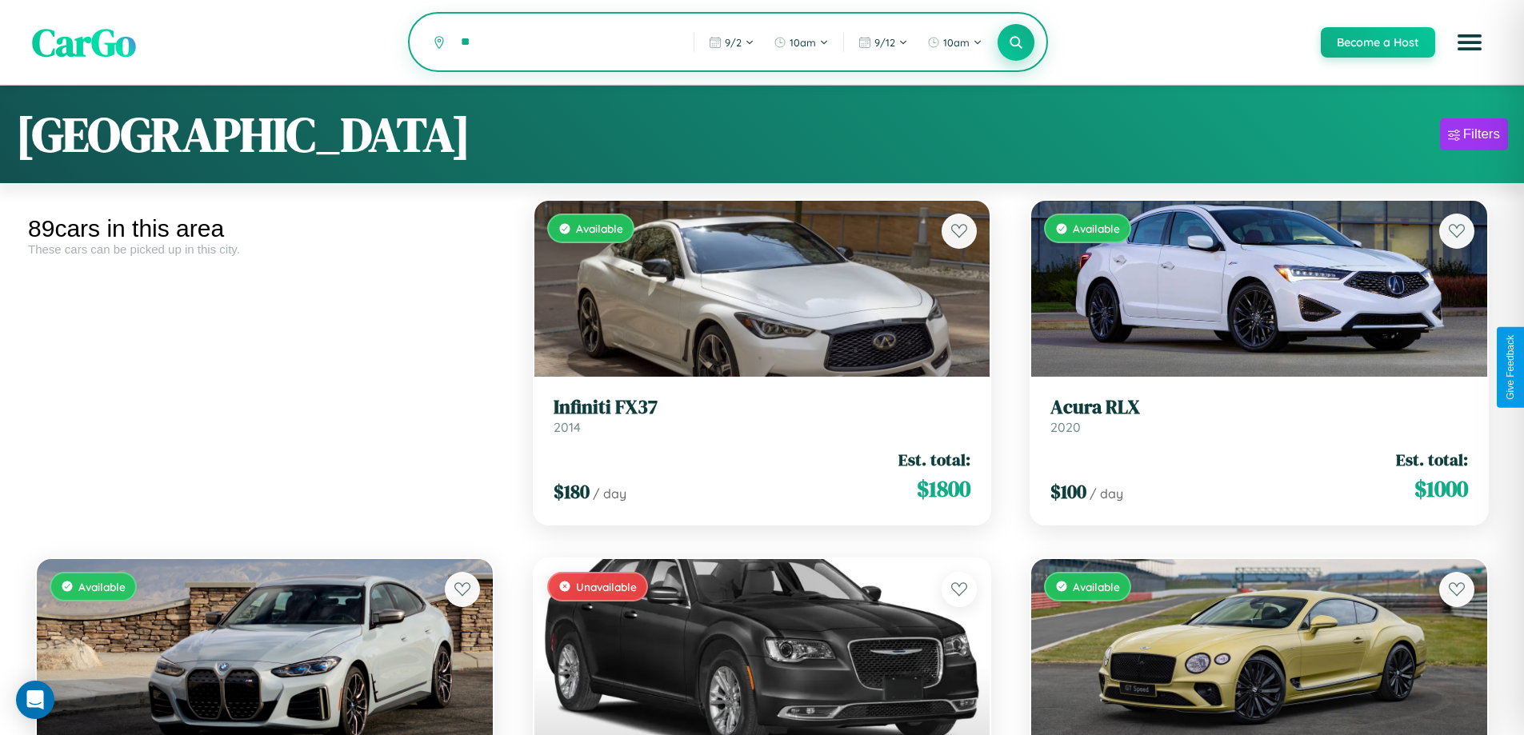
type input "*"
type input "*****"
click at [1015, 43] on icon at bounding box center [1016, 41] width 15 height 15
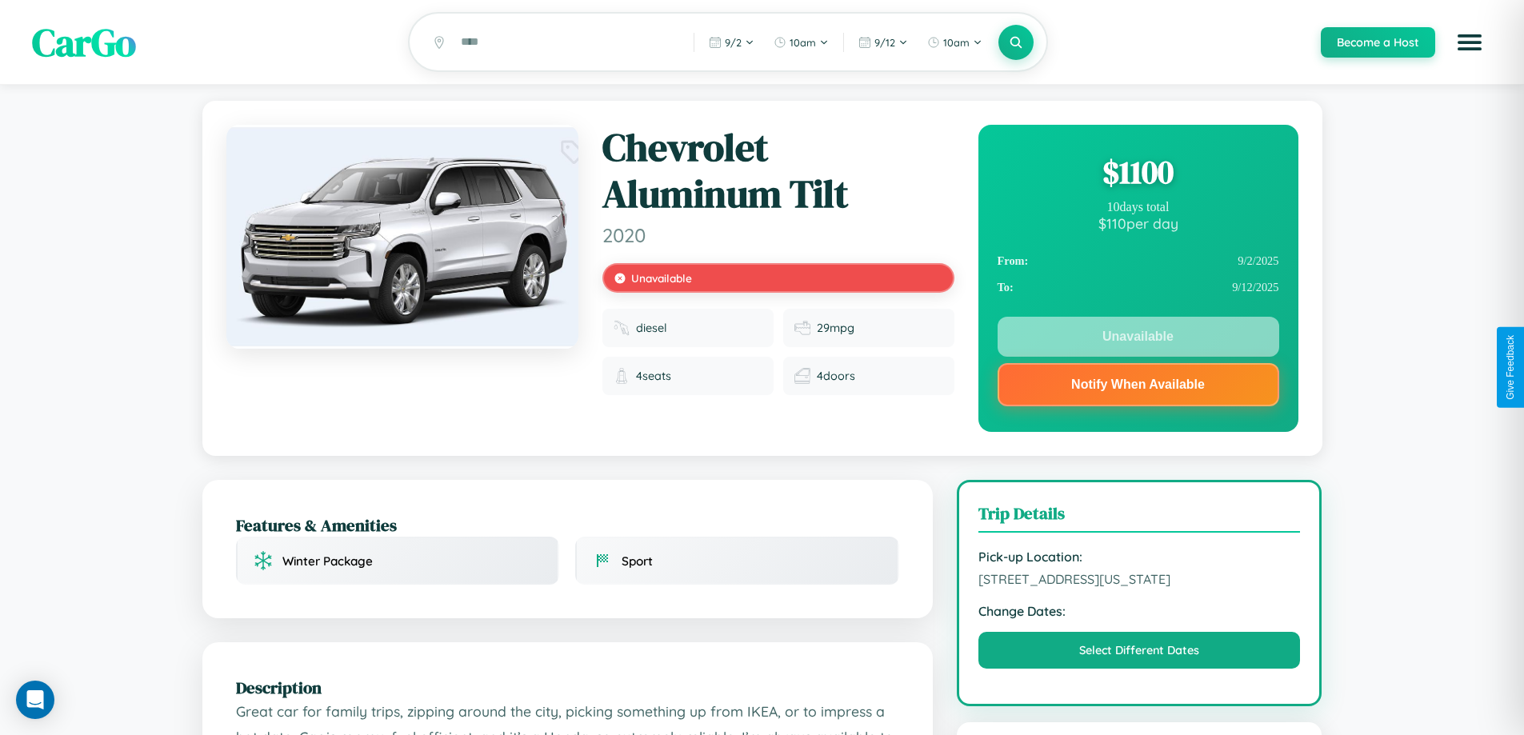
scroll to position [372, 0]
